Goal: Transaction & Acquisition: Purchase product/service

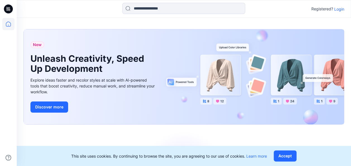
drag, startPoint x: 342, startPoint y: 8, endPoint x: 347, endPoint y: 9, distance: 4.8
click at [347, 9] on div "Registered? Login" at bounding box center [184, 9] width 334 height 12
click at [272, 8] on div "Registered? Login" at bounding box center [184, 9] width 334 height 12
click at [342, 10] on p "Login" at bounding box center [339, 9] width 10 height 6
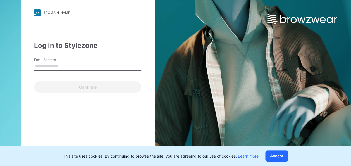
click at [76, 66] on input "Email Address" at bounding box center [87, 66] width 107 height 8
type input "**********"
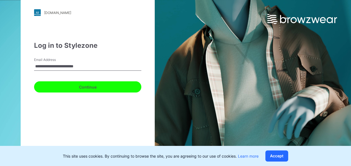
click at [82, 89] on button "Continue" at bounding box center [87, 86] width 107 height 11
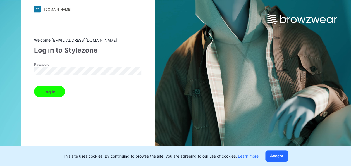
click at [48, 92] on button "Log in" at bounding box center [49, 91] width 31 height 11
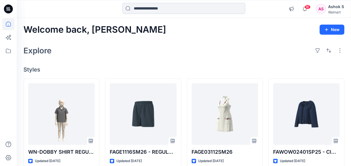
click at [161, 7] on input at bounding box center [183, 8] width 123 height 11
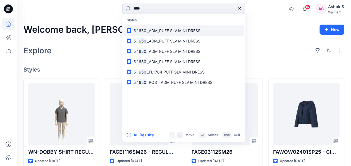
type input "****"
click at [154, 28] on span "_ADM_PUFF SLV MINI DRESS" at bounding box center [173, 30] width 53 height 5
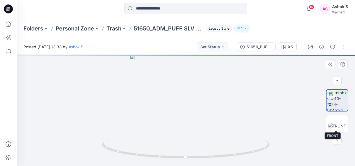
scroll to position [31, 0]
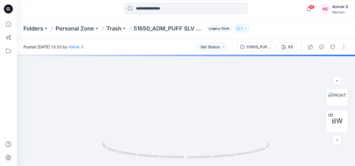
click at [145, 8] on input at bounding box center [185, 8] width 123 height 11
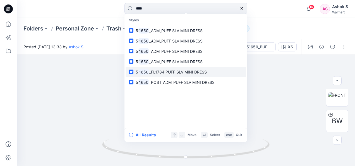
type input "****"
click at [158, 73] on span "_FL1784 PUFF SLV MINI DRESS" at bounding box center [177, 71] width 57 height 5
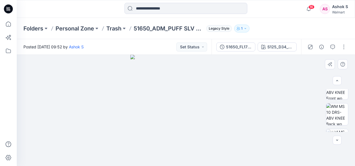
scroll to position [28, 0]
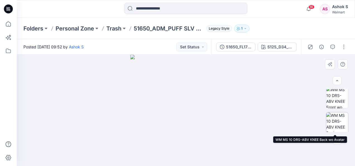
click at [339, 116] on img at bounding box center [337, 123] width 22 height 22
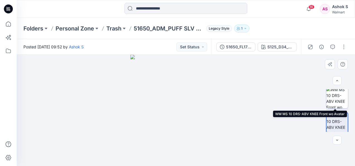
click at [338, 93] on img at bounding box center [337, 98] width 22 height 22
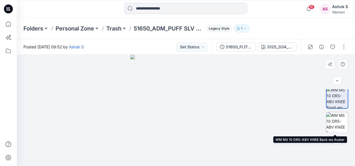
click at [338, 122] on img at bounding box center [337, 123] width 22 height 22
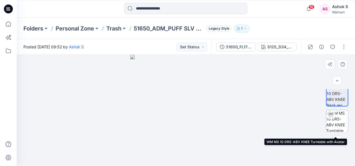
scroll to position [0, 0]
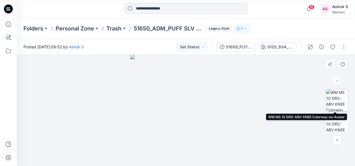
click at [340, 101] on img at bounding box center [337, 100] width 22 height 22
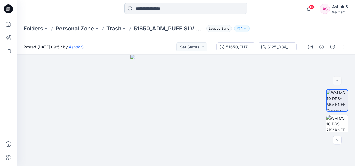
click at [151, 9] on input at bounding box center [185, 8] width 123 height 11
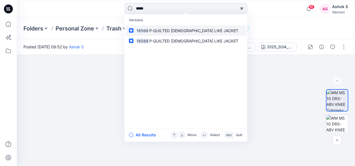
type input "*****"
click at [176, 30] on span "P-QUILTED [DEMOGRAPHIC_DATA] LIKE JACKET" at bounding box center [193, 30] width 89 height 5
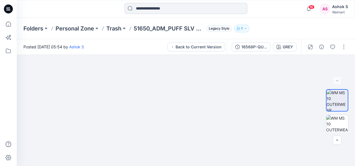
click at [154, 8] on input at bounding box center [185, 8] width 123 height 11
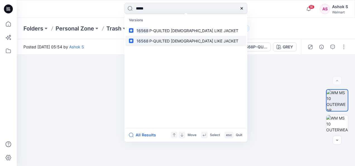
type input "*****"
click at [179, 40] on span "P-QUILTED [DEMOGRAPHIC_DATA] LIKE JACKET" at bounding box center [193, 41] width 89 height 5
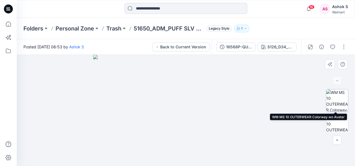
click at [337, 100] on img at bounding box center [337, 100] width 22 height 22
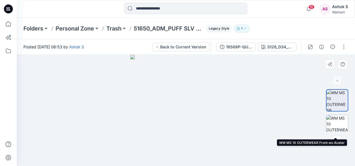
click at [332, 124] on img at bounding box center [337, 126] width 22 height 22
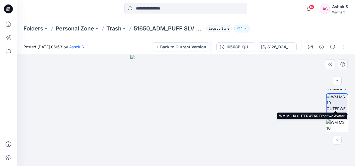
scroll to position [28, 0]
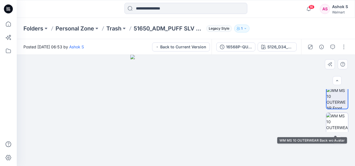
click at [337, 118] on img at bounding box center [337, 124] width 22 height 22
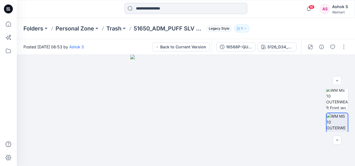
click at [147, 10] on input at bounding box center [185, 8] width 123 height 11
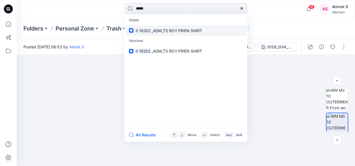
type input "*****"
click at [172, 31] on span "_ADM_TS BOY FRIEN SHIRT" at bounding box center [176, 30] width 51 height 5
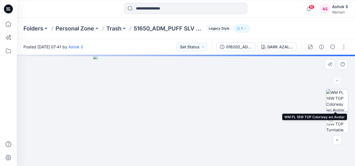
click at [339, 99] on img at bounding box center [337, 100] width 22 height 22
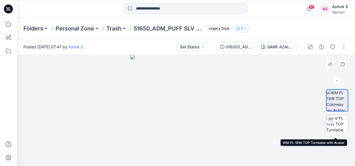
click at [341, 122] on img at bounding box center [337, 126] width 22 height 22
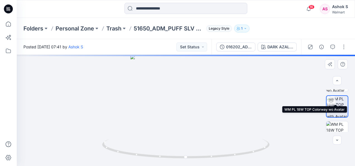
scroll to position [28, 0]
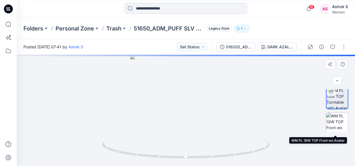
click at [335, 118] on img at bounding box center [337, 124] width 22 height 22
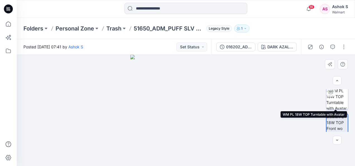
scroll to position [82, 0]
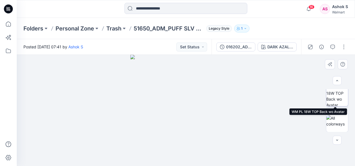
click at [334, 97] on img at bounding box center [337, 95] width 22 height 22
